Goal: Task Accomplishment & Management: Complete application form

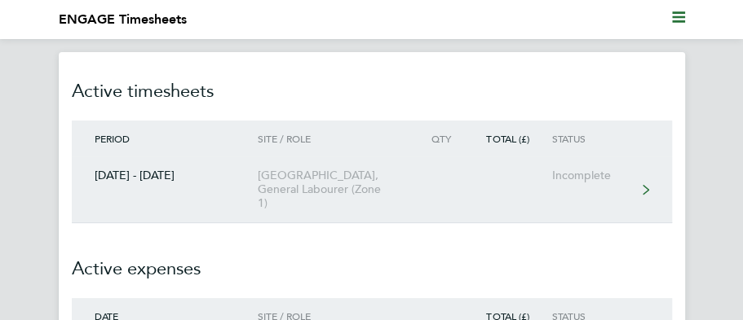
click at [569, 181] on div "Incomplete" at bounding box center [593, 176] width 84 height 14
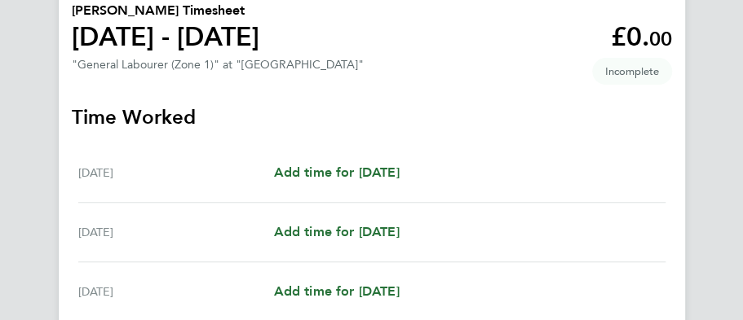
scroll to position [217, 0]
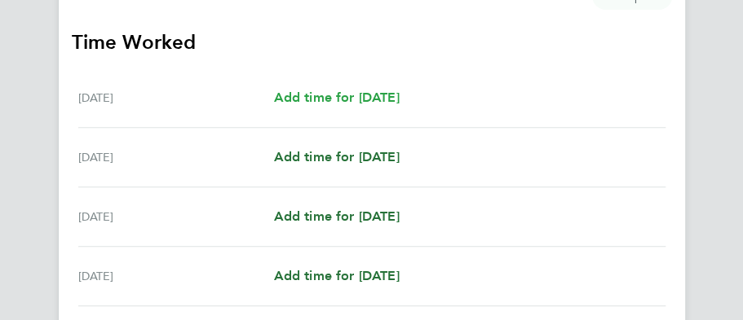
click at [334, 99] on span "Add time for [DATE]" at bounding box center [336, 97] width 126 height 15
select select "30"
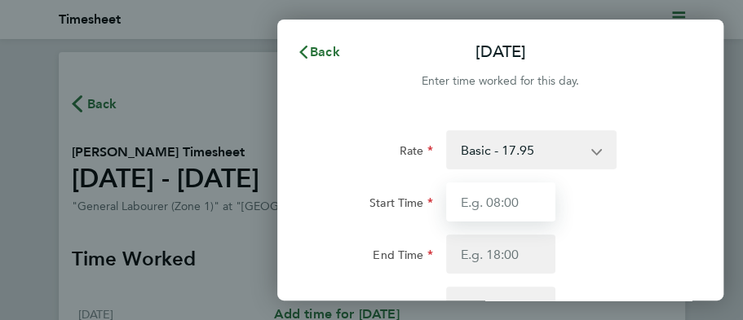
click at [498, 204] on input "Start Time" at bounding box center [500, 202] width 109 height 39
click at [491, 203] on input "Start Time" at bounding box center [500, 202] width 109 height 39
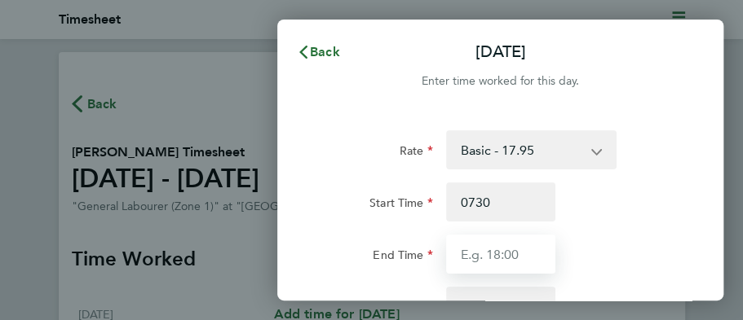
type input "07:30"
click at [492, 251] on input "End Time" at bounding box center [500, 254] width 109 height 39
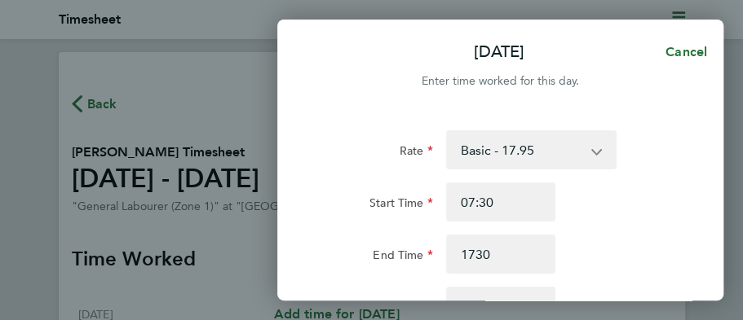
type input "17:30"
click at [675, 173] on div "Rate Basic - 17.95 Start Time 07:30 End Time 17:30 Break 0 min 15 min 30 min 45…" at bounding box center [500, 261] width 355 height 262
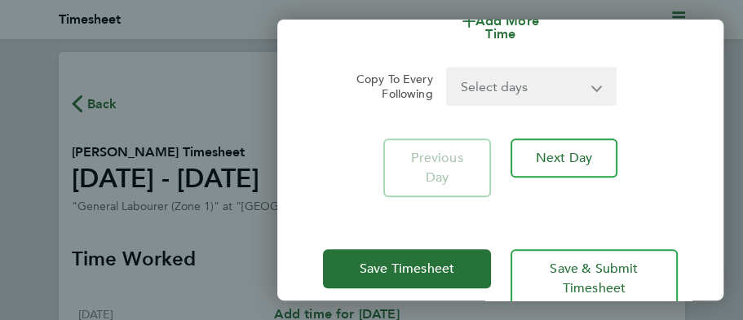
scroll to position [435, 0]
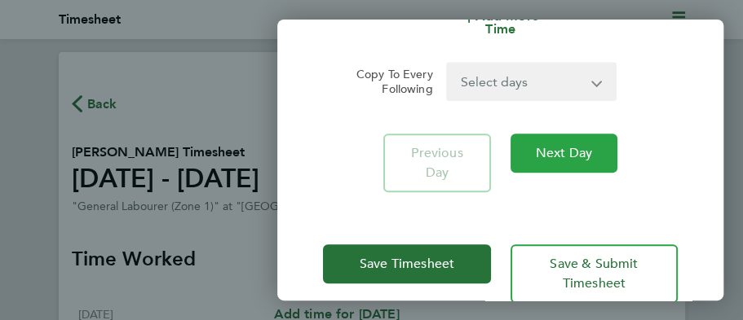
click at [572, 145] on span "Next Day" at bounding box center [564, 153] width 56 height 16
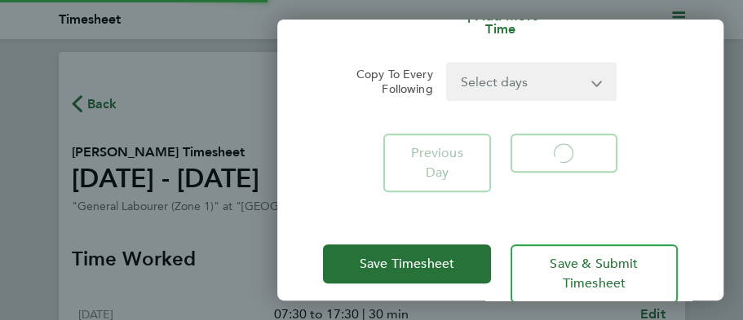
select select "30"
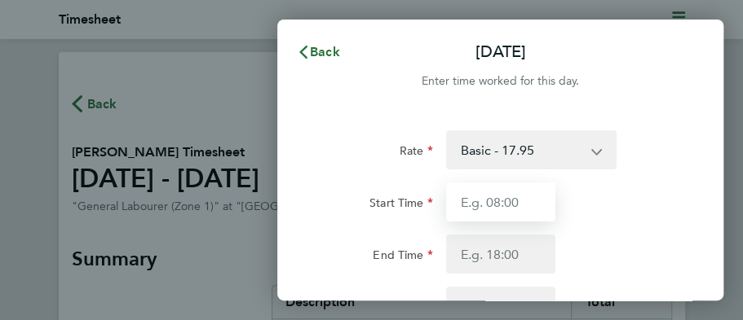
click at [491, 200] on input "Start Time" at bounding box center [500, 202] width 109 height 39
type input "7"
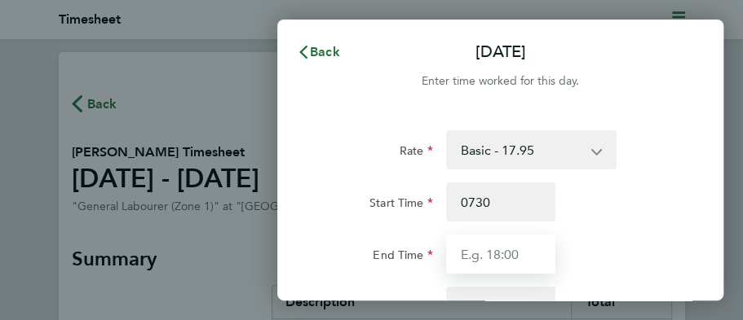
type input "07:30"
click at [502, 253] on input "End Time" at bounding box center [500, 254] width 109 height 39
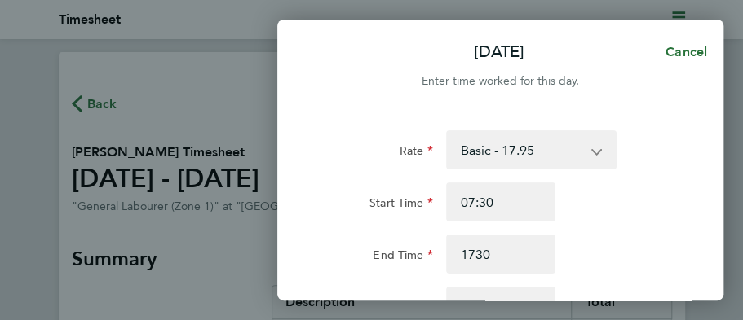
type input "17:30"
click at [672, 206] on div "Start Time 07:30" at bounding box center [500, 202] width 368 height 39
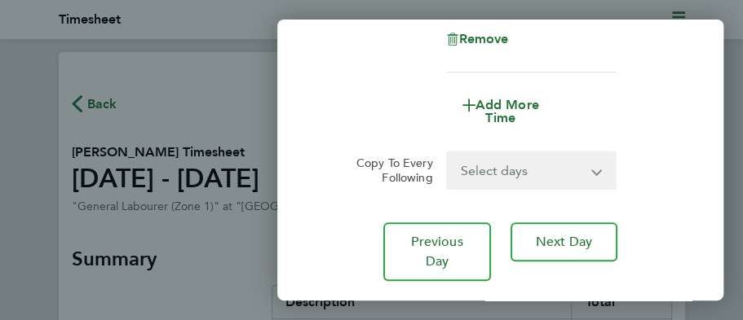
scroll to position [347, 0]
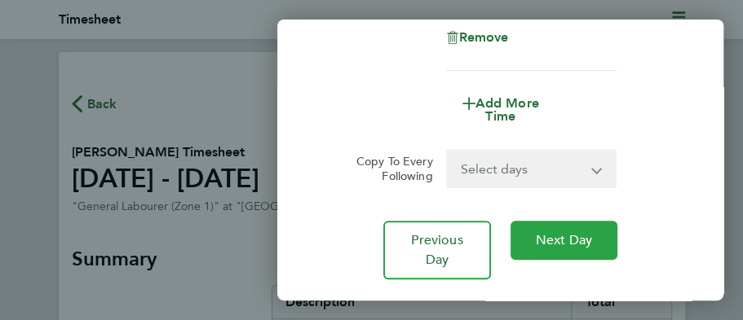
click at [574, 241] on span "Next Day" at bounding box center [564, 240] width 56 height 16
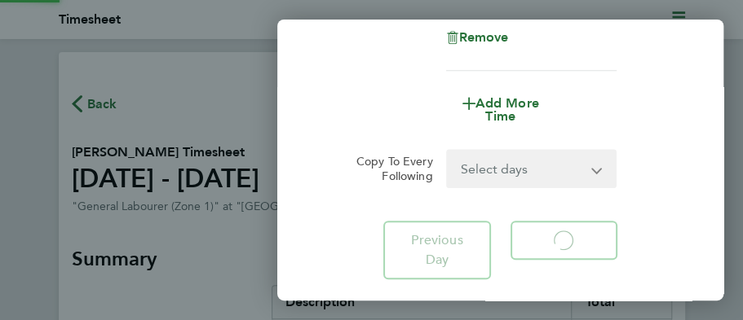
select select "30"
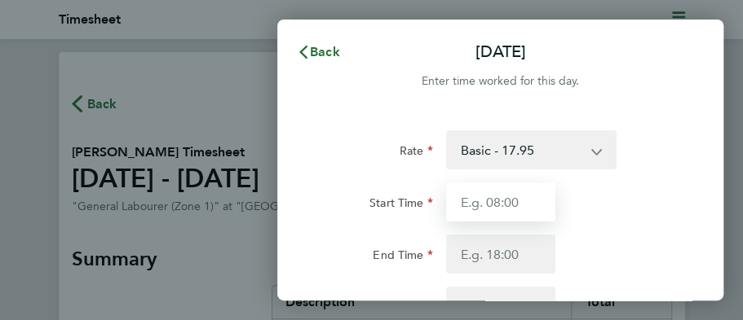
click at [494, 209] on input "Start Time" at bounding box center [500, 202] width 109 height 39
click at [499, 205] on input "Start Time" at bounding box center [500, 202] width 109 height 39
type input "7"
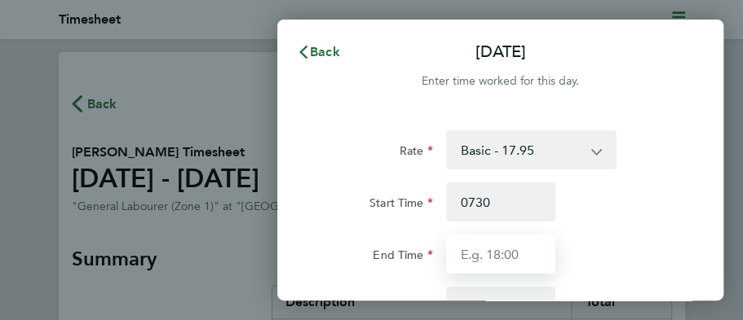
type input "07:30"
click at [498, 257] on input "End Time" at bounding box center [500, 254] width 109 height 39
type input "7"
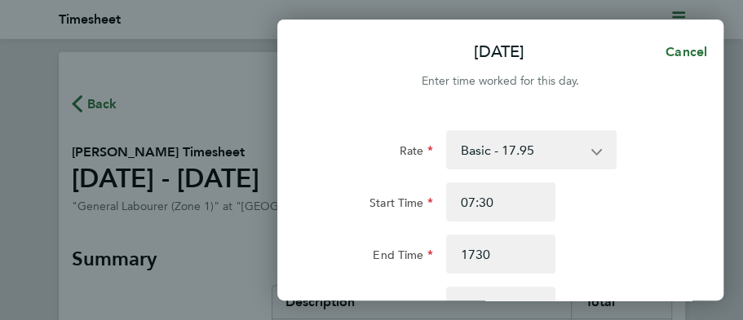
type input "17:30"
click at [654, 245] on div "End Time 17:30" at bounding box center [500, 254] width 368 height 39
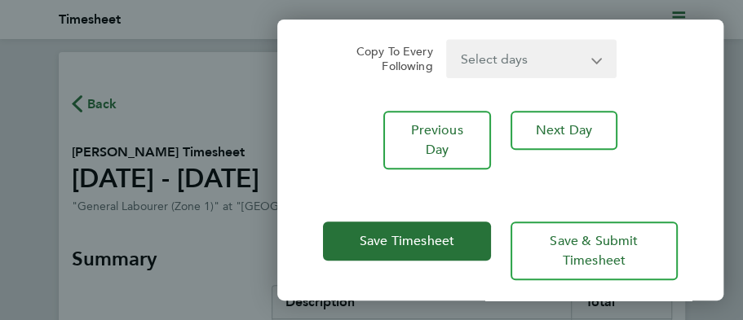
scroll to position [468, 0]
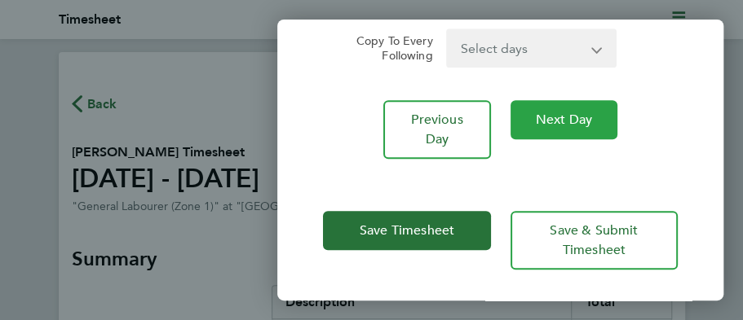
click at [551, 114] on span "Next Day" at bounding box center [564, 120] width 56 height 16
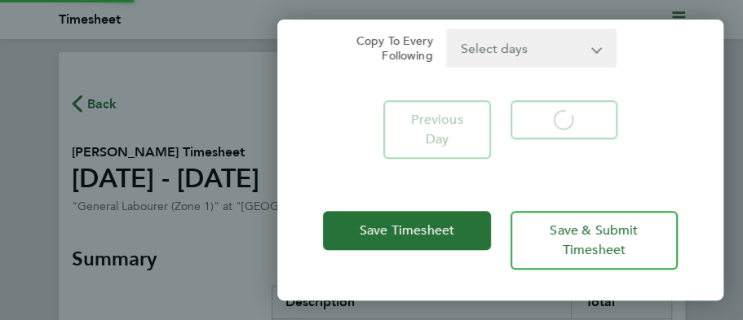
select select "30"
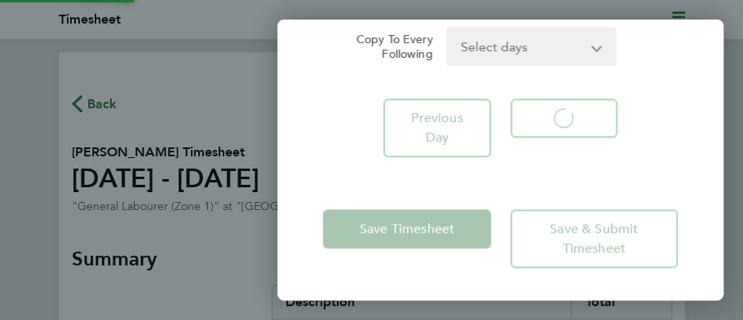
scroll to position [444, 0]
select select "30"
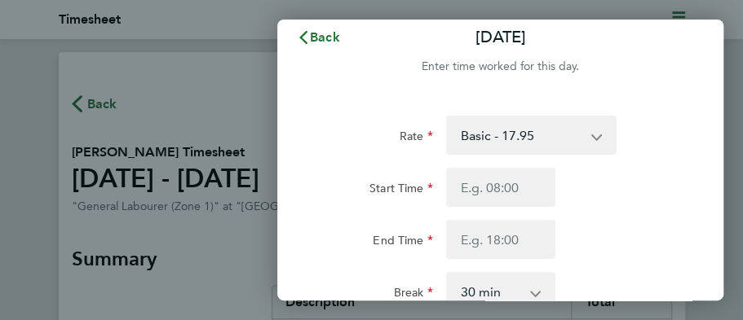
scroll to position [0, 0]
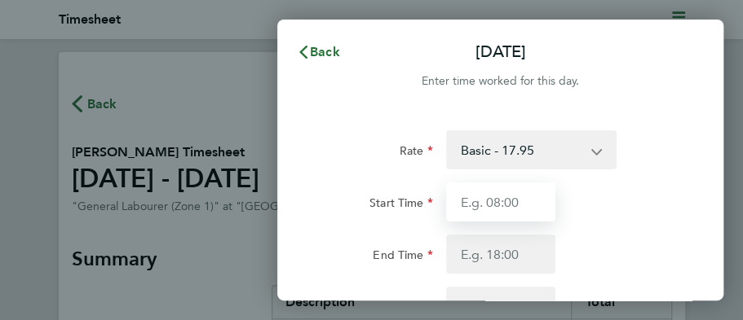
click at [496, 206] on input "Start Time" at bounding box center [500, 202] width 109 height 39
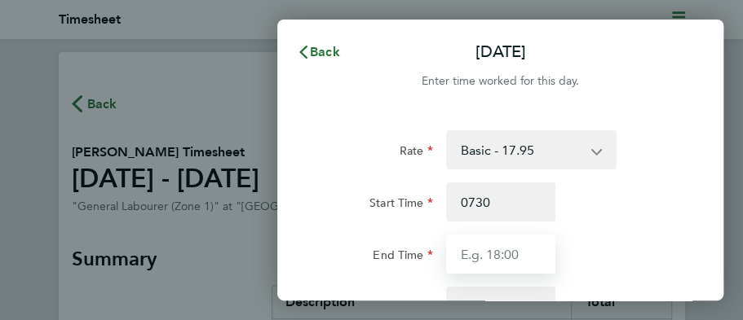
type input "07:30"
click at [499, 245] on input "End Time" at bounding box center [500, 254] width 109 height 39
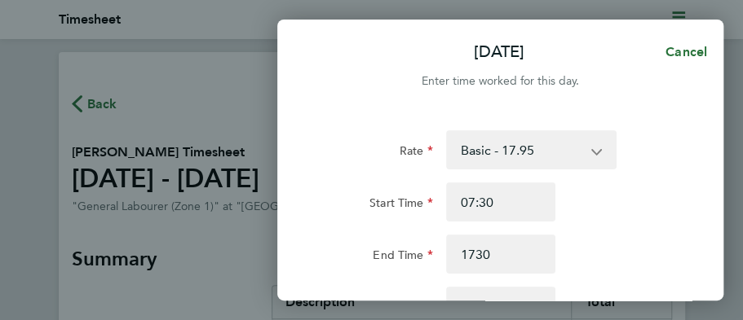
type input "17:30"
click at [665, 213] on div "Start Time 07:30" at bounding box center [500, 202] width 368 height 39
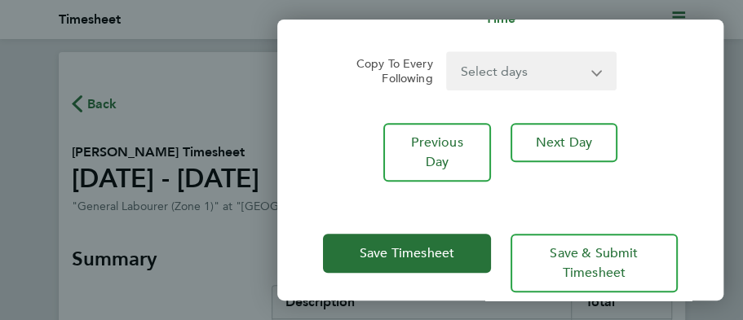
scroll to position [457, 0]
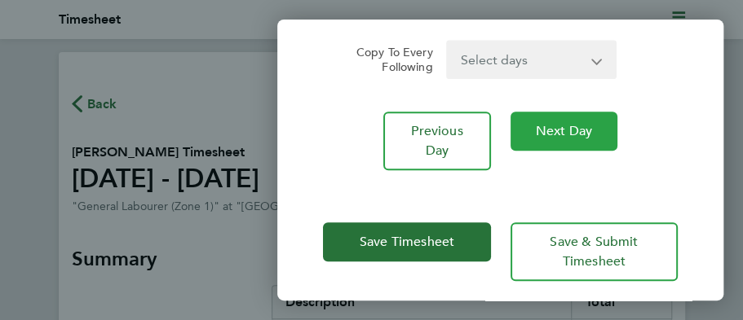
click at [561, 123] on span "Next Day" at bounding box center [564, 131] width 56 height 16
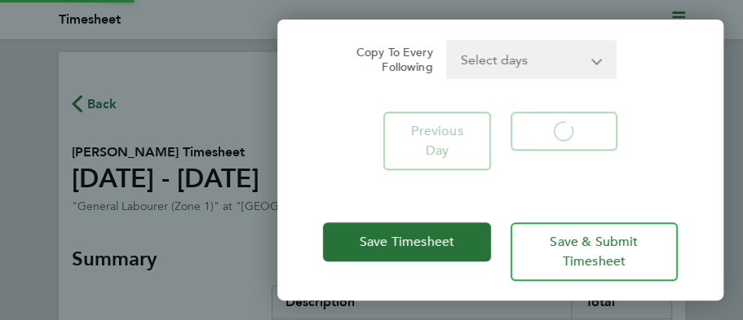
scroll to position [444, 0]
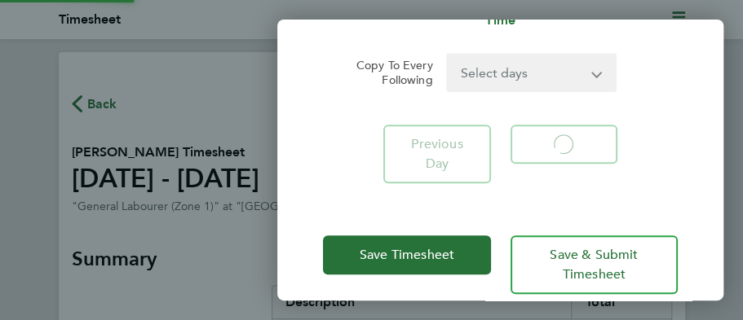
select select "30"
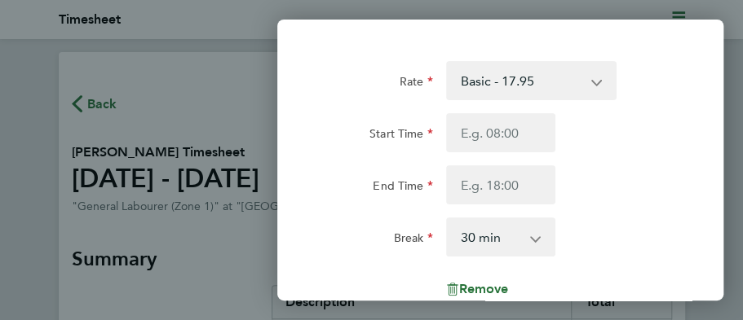
scroll to position [0, 0]
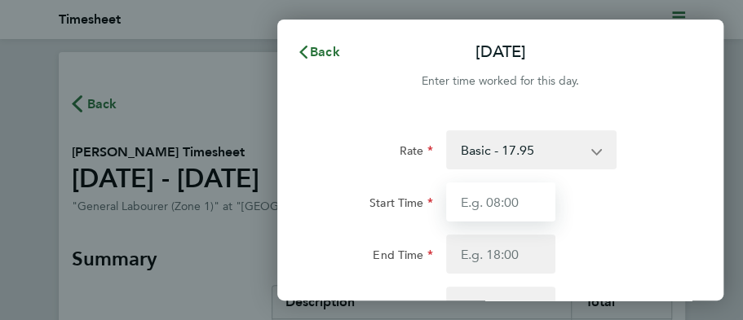
click at [496, 199] on input "Start Time" at bounding box center [500, 202] width 109 height 39
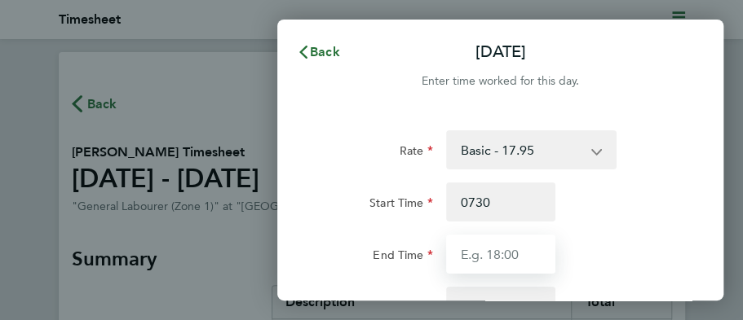
type input "07:30"
click at [497, 259] on input "End Time" at bounding box center [500, 254] width 109 height 39
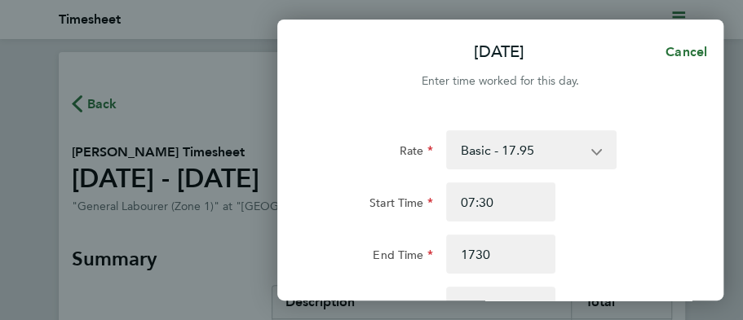
type input "17:30"
click at [609, 251] on div "End Time 17:30" at bounding box center [500, 254] width 368 height 39
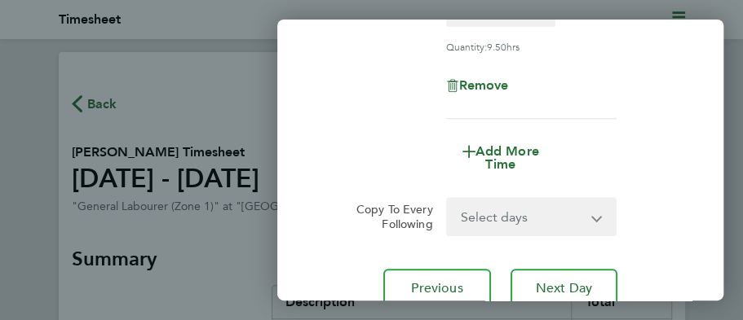
scroll to position [326, 0]
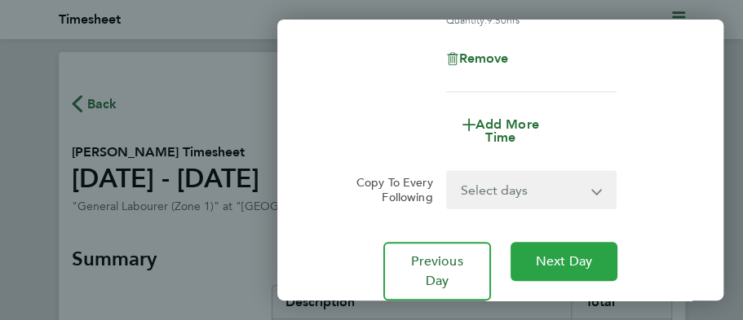
click at [609, 251] on button "Next Day" at bounding box center [564, 261] width 107 height 39
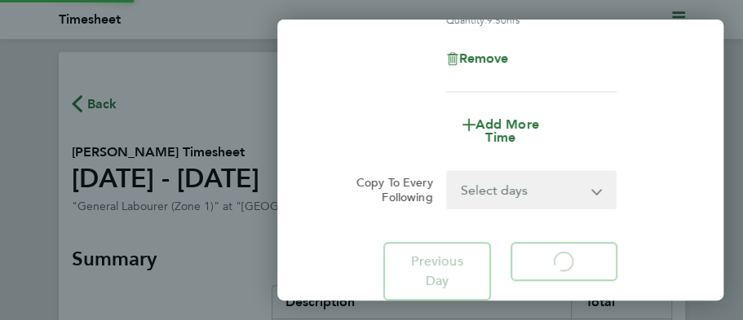
select select "30"
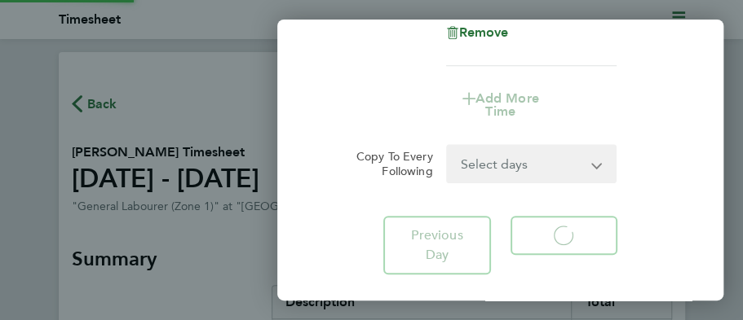
select select "30"
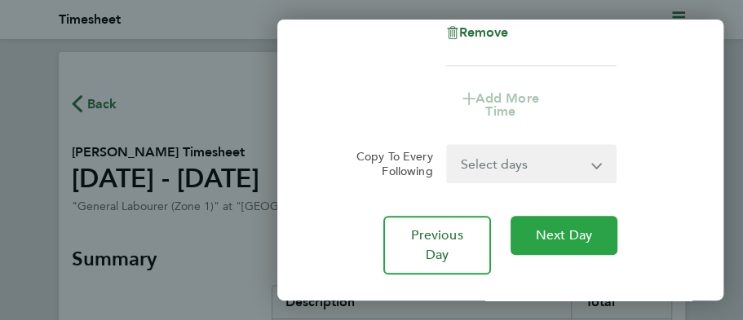
click at [609, 251] on button "Next Day" at bounding box center [564, 235] width 107 height 39
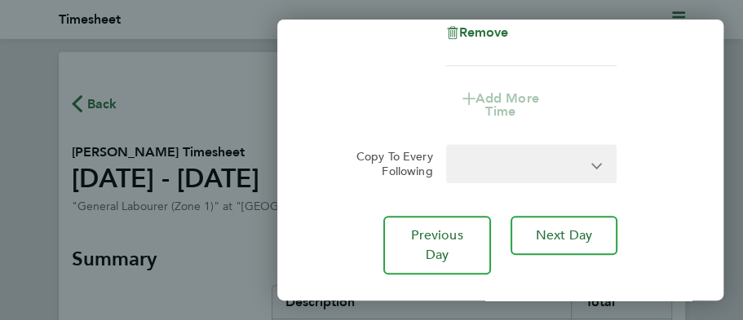
select select "30"
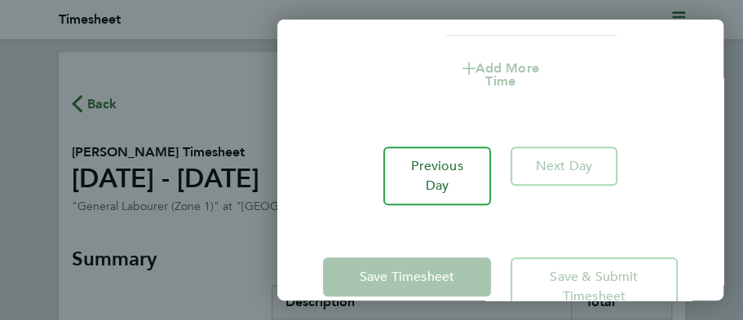
scroll to position [404, 0]
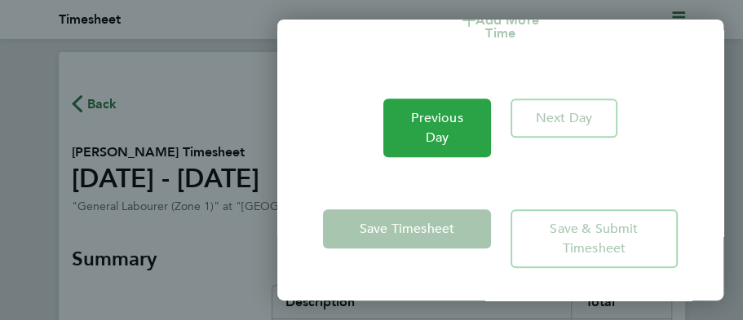
click at [426, 134] on span "Previous Day" at bounding box center [436, 128] width 51 height 36
select select "30"
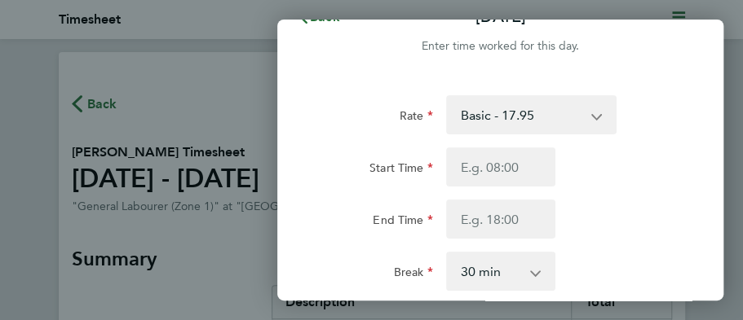
scroll to position [34, 0]
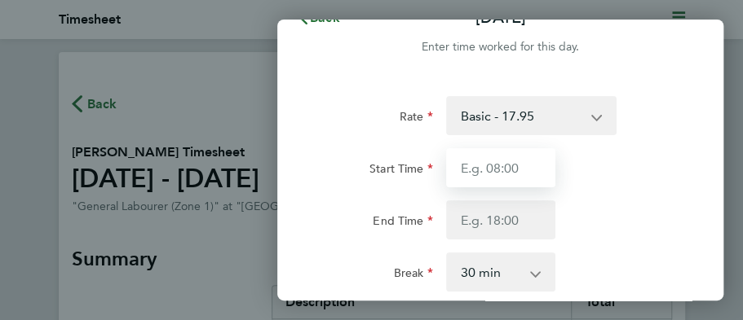
click at [491, 171] on input "Start Time" at bounding box center [500, 167] width 109 height 39
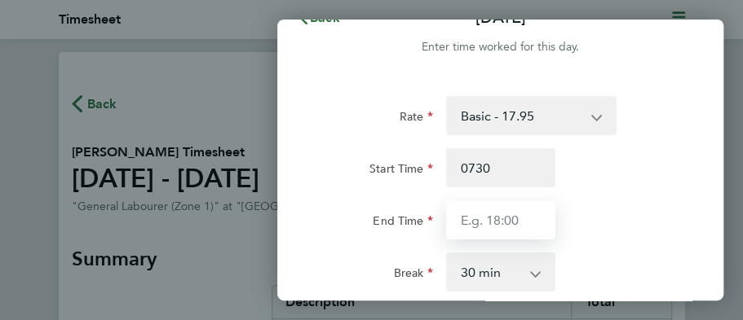
type input "07:30"
click at [495, 212] on input "End Time" at bounding box center [500, 220] width 109 height 39
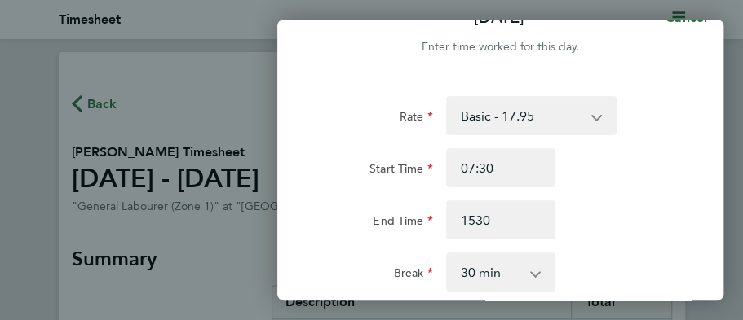
type input "15:30"
click at [644, 217] on div "End Time 15:30" at bounding box center [500, 220] width 368 height 39
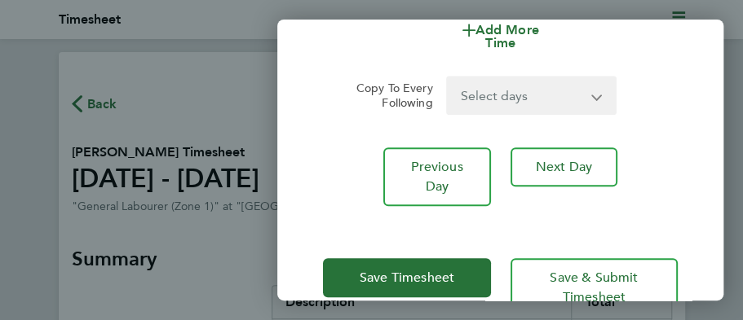
scroll to position [426, 0]
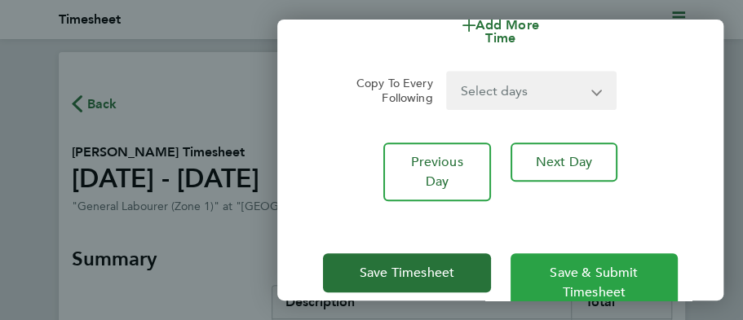
click at [662, 269] on button "Save & Submit Timesheet" at bounding box center [594, 283] width 167 height 59
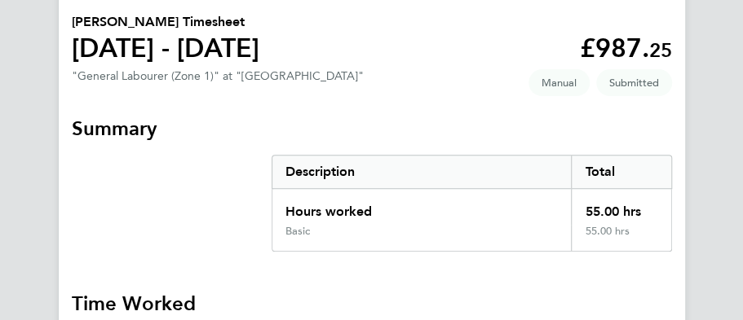
scroll to position [410, 0]
